Goal: Task Accomplishment & Management: Understand process/instructions

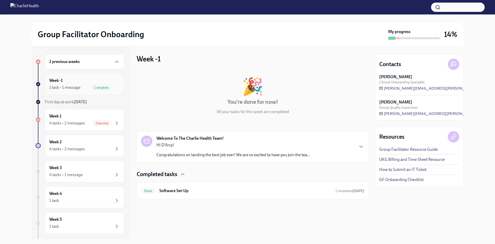
click at [73, 82] on div "Week -1 1 task • 1 message Complete" at bounding box center [84, 84] width 71 height 13
click at [69, 120] on div "4 tasks • 2 messages" at bounding box center [67, 123] width 36 height 6
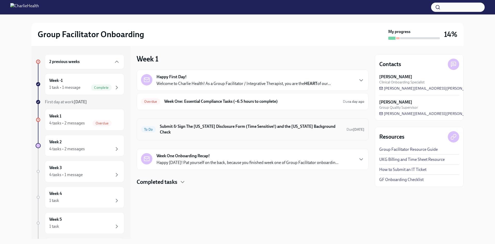
click at [243, 128] on h6 "Submit & Sign The [US_STATE] Disclosure Form (Time Sensitive!) and the [US_STAT…" at bounding box center [251, 129] width 183 height 11
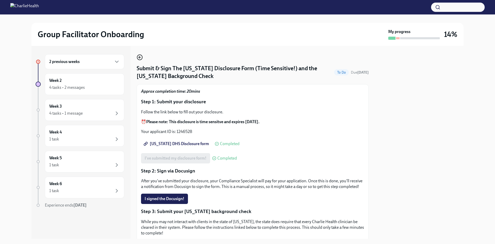
click at [137, 54] on icon "button" at bounding box center [140, 57] width 6 height 6
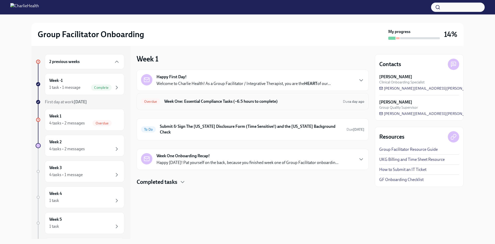
click at [180, 102] on h6 "Week One: Essential Compliance Tasks (~6.5 hours to complete)" at bounding box center [251, 102] width 175 height 6
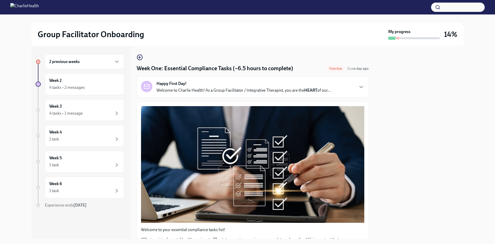
click at [185, 88] on p "Welcome to Charlie Health! As a Group Facilitator / Integrative Therapist, you …" at bounding box center [244, 90] width 174 height 6
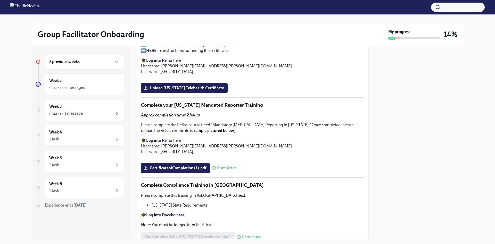
scroll to position [929, 0]
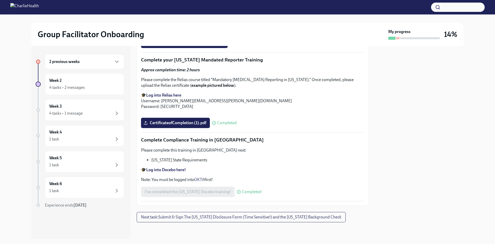
click at [62, 60] on h6 "2 previous weeks" at bounding box center [64, 62] width 30 height 6
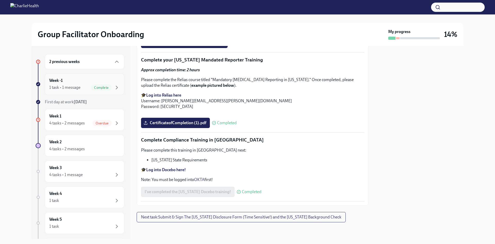
click at [67, 77] on div "Week -1 1 task • 1 message Complete" at bounding box center [84, 84] width 79 height 22
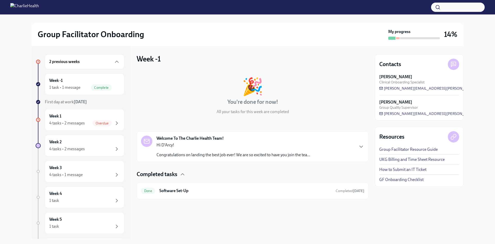
click at [247, 147] on p "Hi D'Arcy!" at bounding box center [234, 145] width 154 height 6
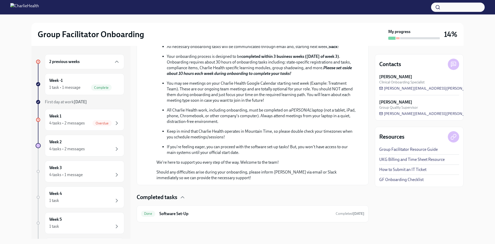
scroll to position [224, 0]
click at [201, 211] on h6 "Software Set-Up" at bounding box center [245, 214] width 172 height 6
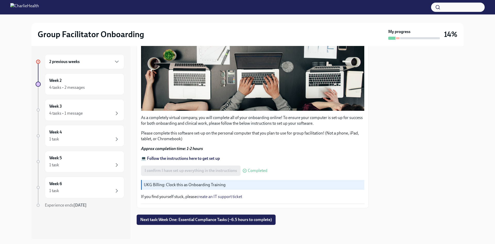
scroll to position [138, 0]
click at [107, 61] on div "2 previous weeks" at bounding box center [84, 62] width 71 height 6
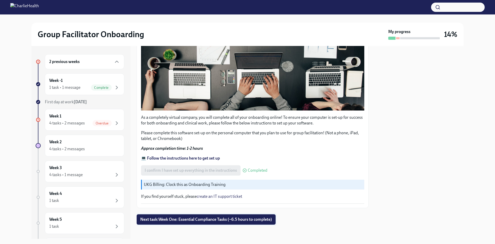
click at [247, 217] on span "Next task : Week One: Essential Compliance Tasks (~6.5 hours to complete)" at bounding box center [206, 219] width 132 height 5
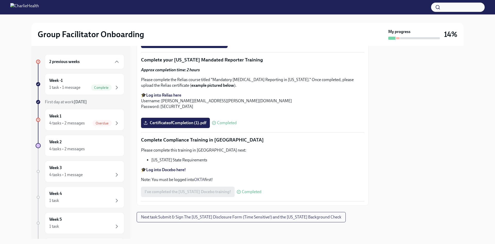
scroll to position [1122, 0]
click at [258, 219] on span "Next task : Submit & Sign The [US_STATE] Disclosure Form (Time Sensitive!) and …" at bounding box center [241, 216] width 200 height 5
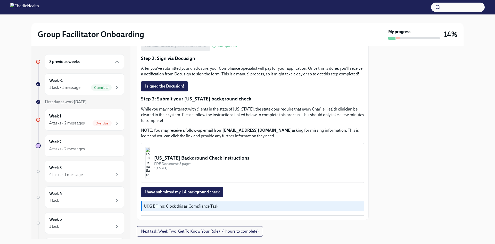
scroll to position [132, 0]
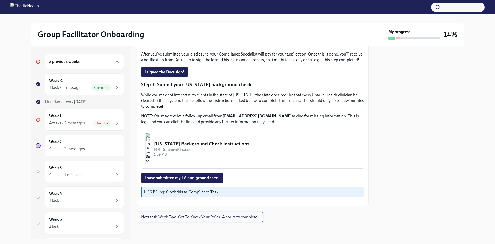
click at [256, 216] on span "Next task : Week Two: Get To Know Your Role (~4 hours to complete)" at bounding box center [200, 216] width 118 height 5
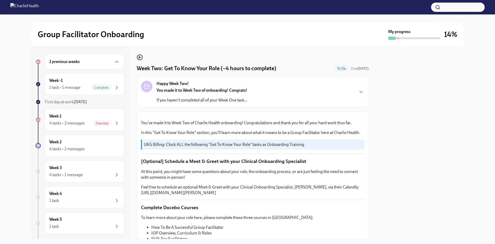
click at [275, 106] on div "Happy Week Two! You made it to Week Two of onboarding! Congrats! If you haven't…" at bounding box center [253, 91] width 232 height 31
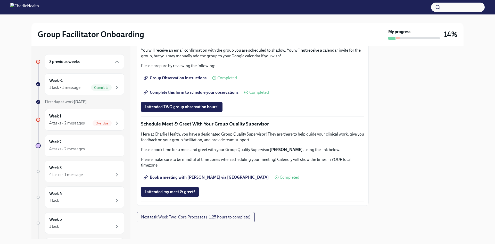
scroll to position [439, 0]
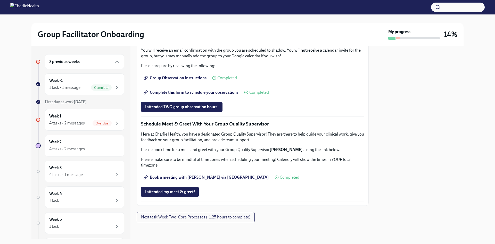
drag, startPoint x: 218, startPoint y: 210, endPoint x: 304, endPoint y: 201, distance: 86.1
click at [304, 83] on div "Group Observation Instructions Completed" at bounding box center [252, 78] width 223 height 10
click at [228, 98] on link "Complete this form to schedule your observations" at bounding box center [191, 92] width 101 height 10
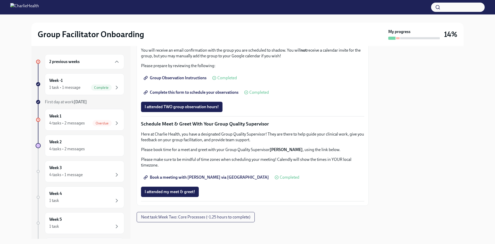
scroll to position [634, 0]
click at [194, 222] on button "Next task : Week Two: Core Processes (~1.25 hours to complete)" at bounding box center [196, 217] width 118 height 10
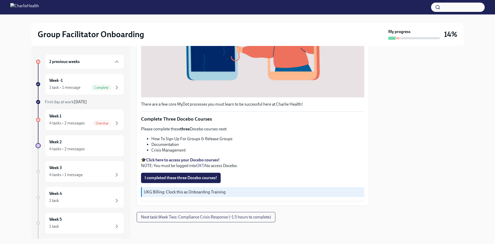
scroll to position [335, 0]
